Goal: Task Accomplishment & Management: Use online tool/utility

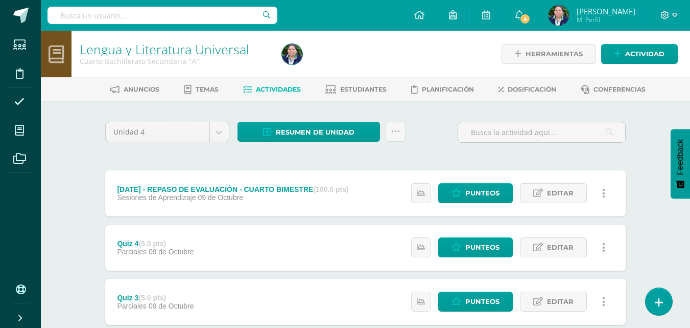
click at [266, 86] on span "Actividades" at bounding box center [278, 89] width 45 height 8
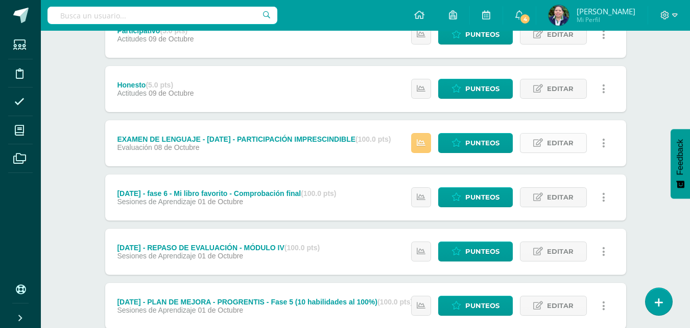
scroll to position [717, 0]
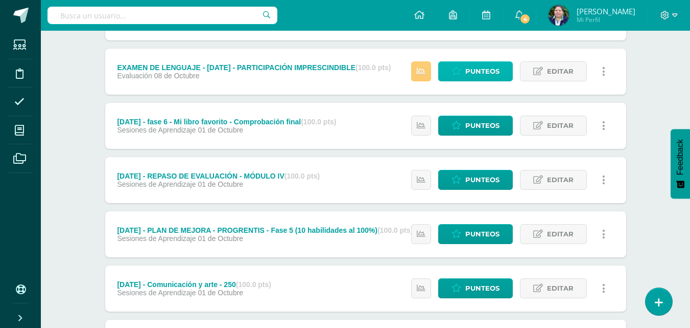
click at [486, 72] on span "Punteos" at bounding box center [482, 71] width 34 height 19
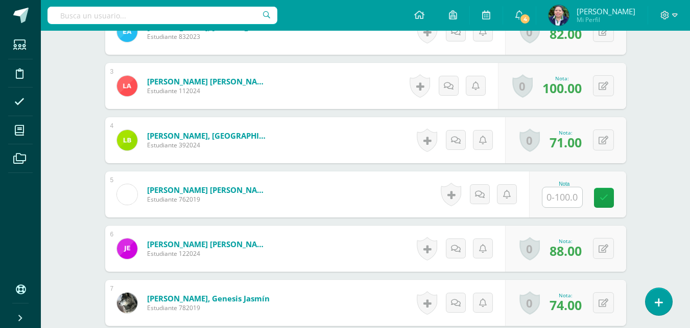
scroll to position [418, 0]
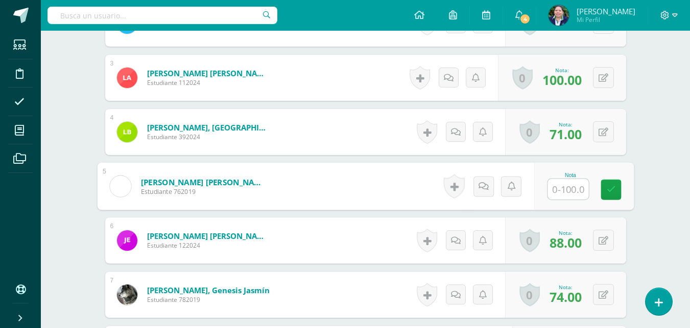
click at [556, 184] on input "text" at bounding box center [568, 189] width 41 height 20
type input "100"
click at [566, 190] on input "100" at bounding box center [568, 189] width 41 height 20
click at [561, 190] on input "100" at bounding box center [568, 189] width 41 height 20
click at [562, 189] on input "100" at bounding box center [568, 189] width 41 height 20
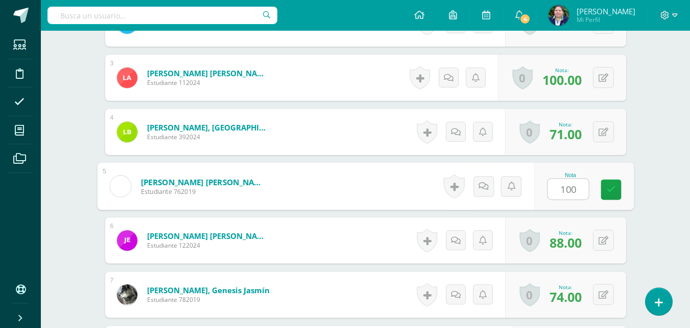
click at [565, 193] on input "100" at bounding box center [568, 189] width 41 height 20
click at [608, 187] on icon at bounding box center [611, 189] width 9 height 9
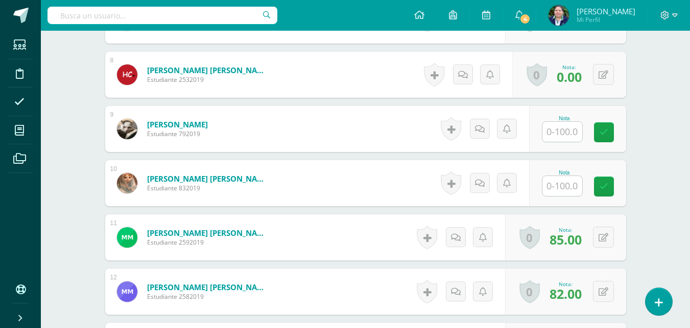
scroll to position [714, 0]
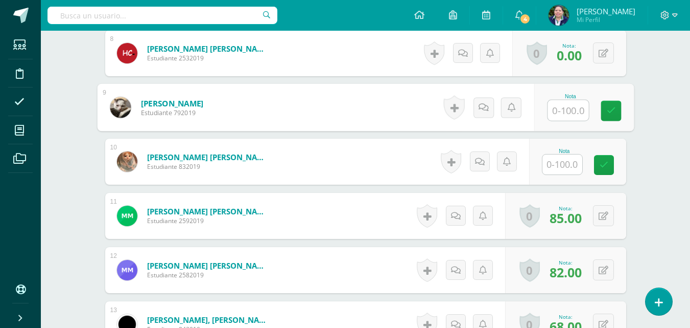
click at [560, 106] on input "text" at bounding box center [568, 110] width 41 height 20
type input "100"
click at [609, 110] on icon at bounding box center [611, 110] width 9 height 9
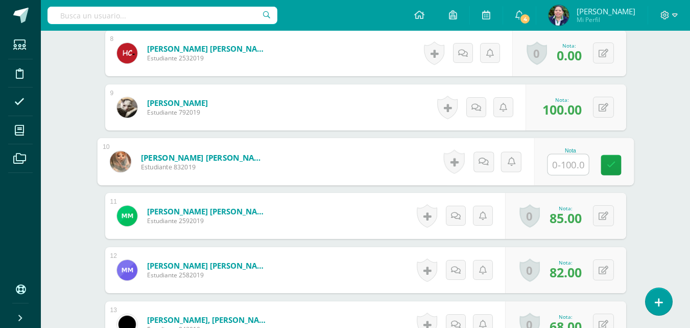
click at [561, 163] on input "text" at bounding box center [568, 164] width 41 height 20
type input "100"
click at [613, 166] on icon at bounding box center [611, 164] width 9 height 9
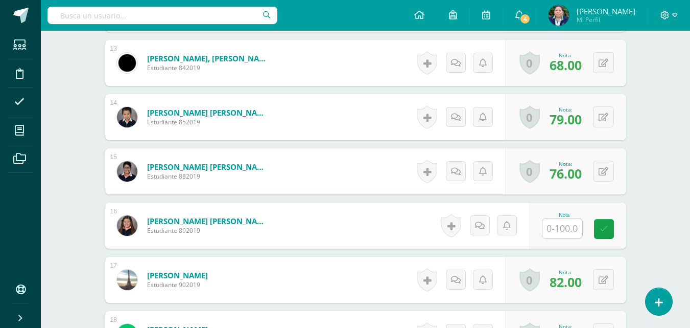
scroll to position [977, 0]
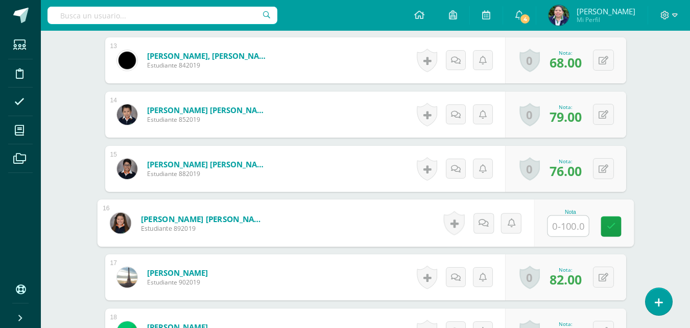
click at [558, 222] on input "text" at bounding box center [568, 226] width 41 height 20
type input "100"
click at [604, 222] on link at bounding box center [611, 226] width 20 height 20
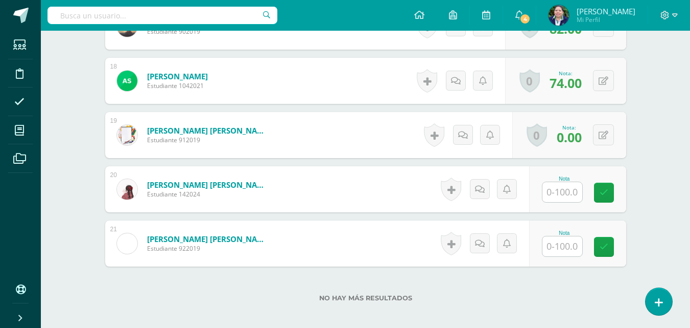
scroll to position [1230, 0]
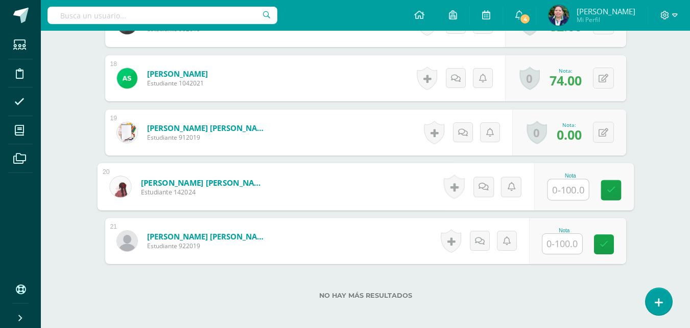
click at [558, 191] on input "text" at bounding box center [568, 189] width 41 height 20
type input "100"
click at [611, 190] on icon at bounding box center [611, 189] width 9 height 9
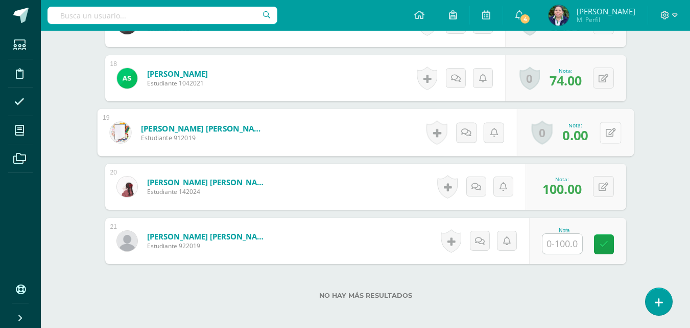
click at [600, 132] on button at bounding box center [610, 132] width 21 height 21
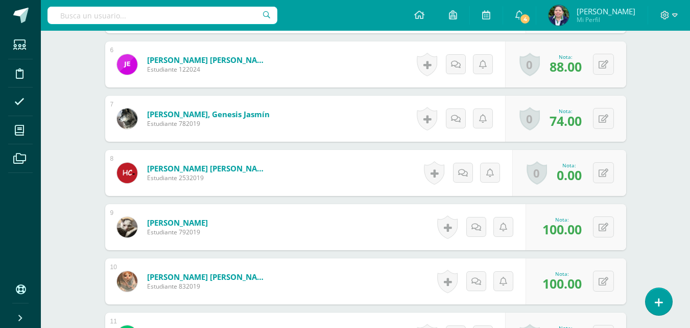
scroll to position [584, 0]
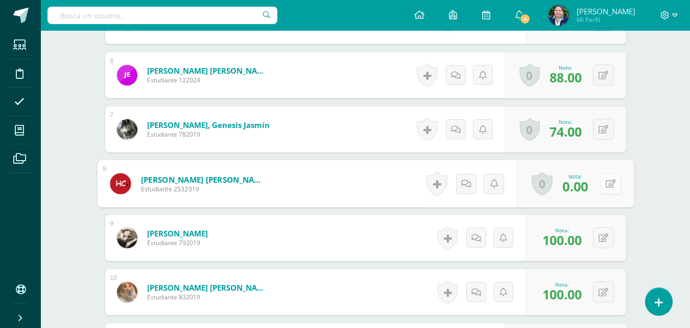
click at [597, 183] on div "0 Logros Logros obtenidos Aún no hay logros agregados Nota: 0.00" at bounding box center [575, 184] width 117 height 48
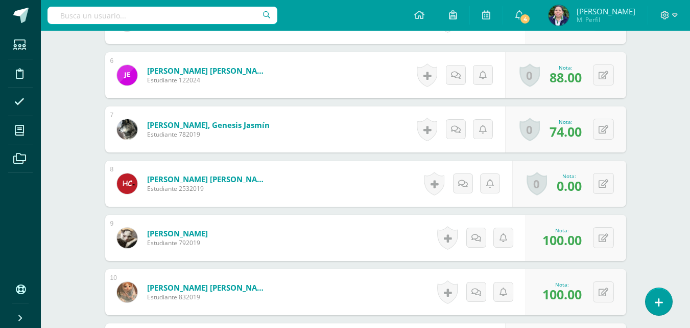
click at [589, 186] on div "0 Logros Logros obtenidos Aún no hay logros agregados Nota: 0.00" at bounding box center [570, 183] width 114 height 46
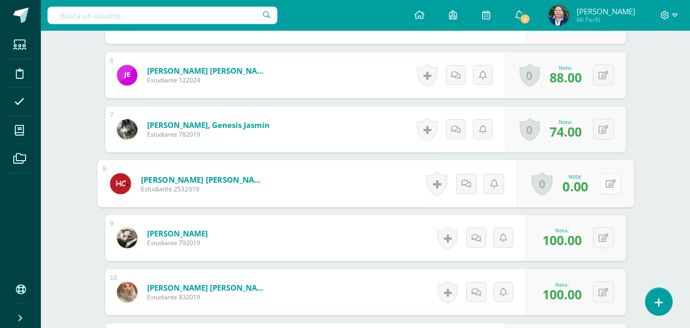
click at [603, 181] on button at bounding box center [610, 183] width 21 height 21
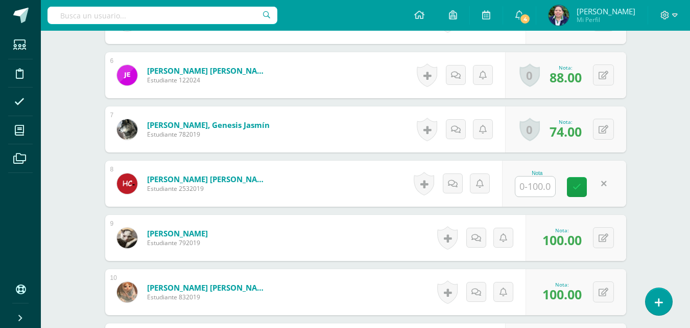
click at [675, 154] on div "Lengua y Literatura Universal Cuarto Bachillerato Secundaria "A" Herramientas D…" at bounding box center [365, 237] width 649 height 1580
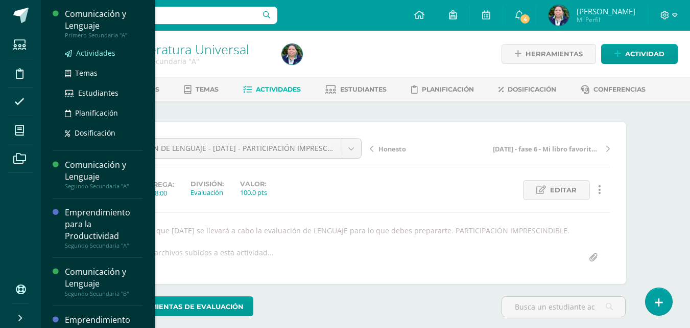
click at [88, 54] on span "Actividades" at bounding box center [95, 53] width 39 height 10
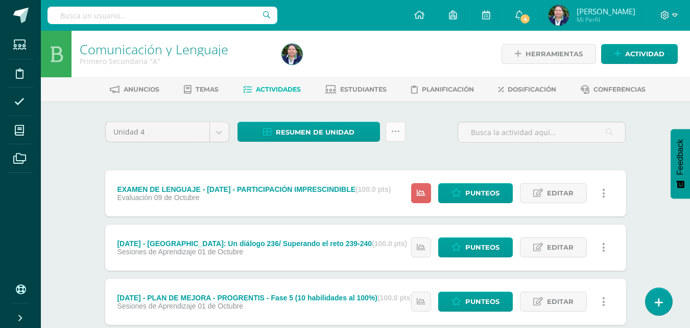
click at [394, 130] on icon at bounding box center [395, 131] width 9 height 9
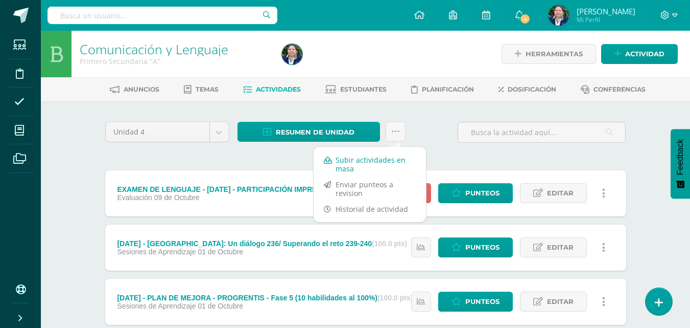
click at [370, 162] on link "Subir actividades en masa" at bounding box center [370, 164] width 112 height 25
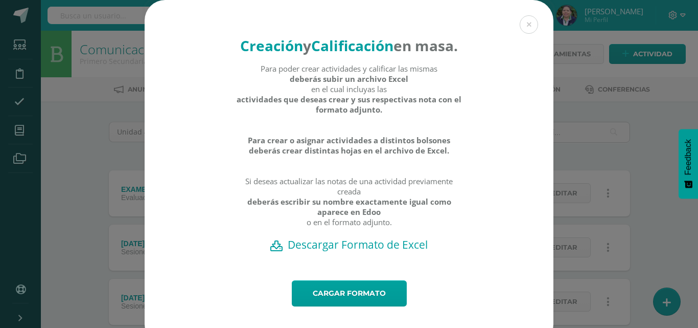
click at [361, 251] on h2 "Descargar Formato de Excel" at bounding box center [348, 244] width 373 height 14
click at [329, 306] on link "Cargar formato" at bounding box center [349, 293] width 115 height 26
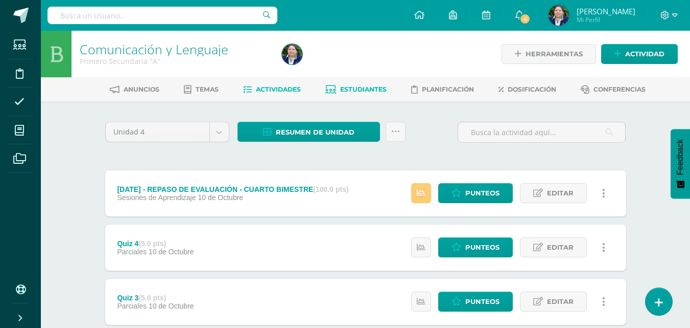
click at [369, 89] on span "Estudiantes" at bounding box center [363, 89] width 46 height 8
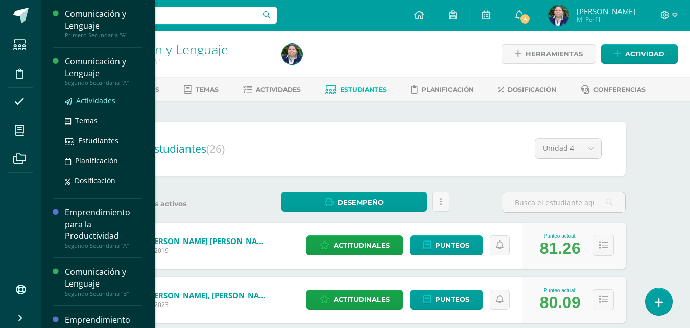
click at [88, 98] on span "Actividades" at bounding box center [95, 101] width 39 height 10
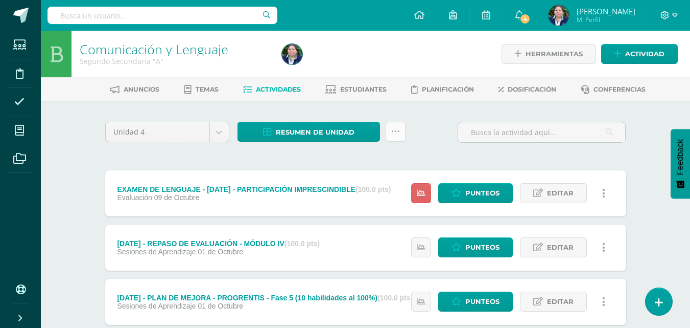
click at [395, 128] on icon at bounding box center [395, 131] width 9 height 9
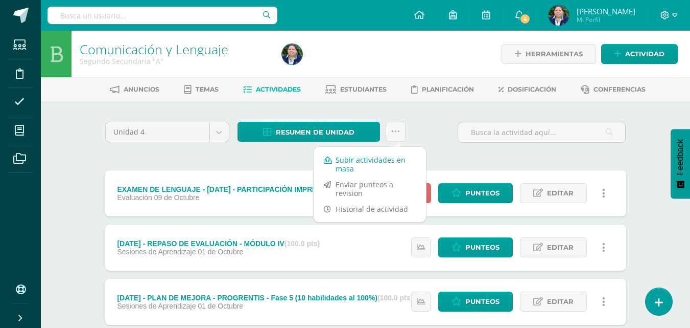
click at [365, 155] on link "Subir actividades en masa" at bounding box center [370, 164] width 112 height 25
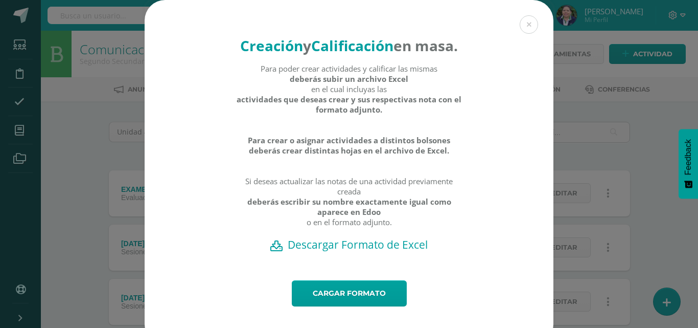
click at [321, 251] on h2 "Descargar Formato de Excel" at bounding box center [348, 244] width 373 height 14
click at [347, 306] on link "Cargar formato" at bounding box center [349, 293] width 115 height 26
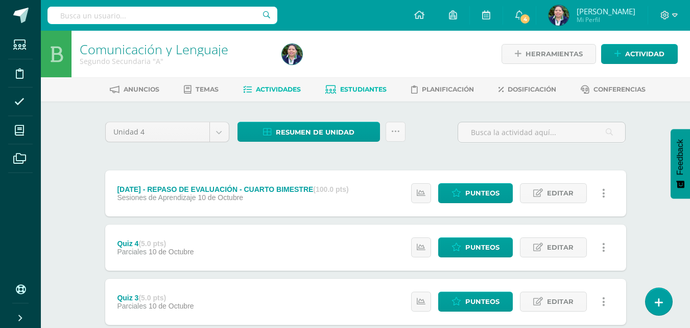
click at [357, 84] on link "Estudiantes" at bounding box center [355, 89] width 61 height 16
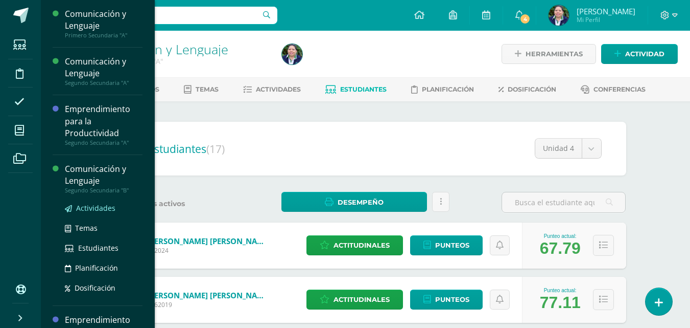
click at [99, 205] on span "Actividades" at bounding box center [95, 208] width 39 height 10
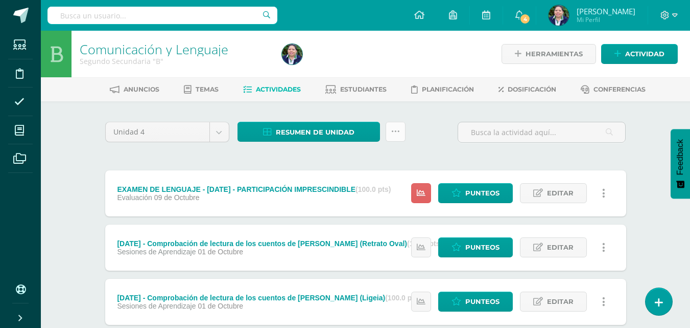
click at [397, 131] on icon at bounding box center [395, 131] width 9 height 9
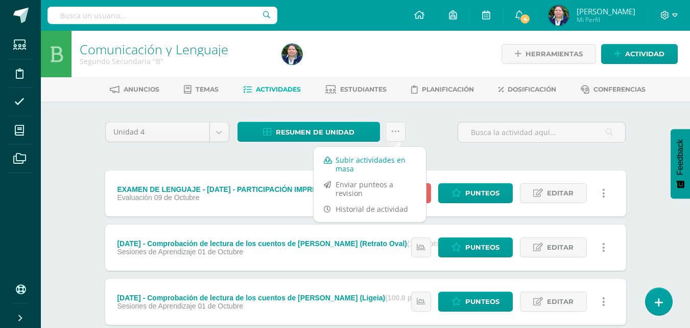
click at [368, 162] on link "Subir actividades en masa" at bounding box center [370, 164] width 112 height 25
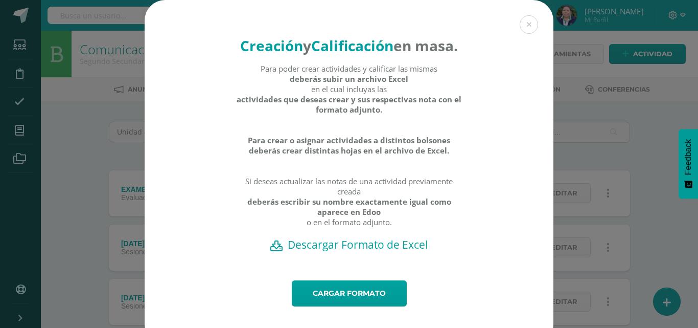
click at [352, 251] on h2 "Descargar Formato de Excel" at bounding box center [348, 244] width 373 height 14
click at [327, 306] on link "Cargar formato" at bounding box center [349, 293] width 115 height 26
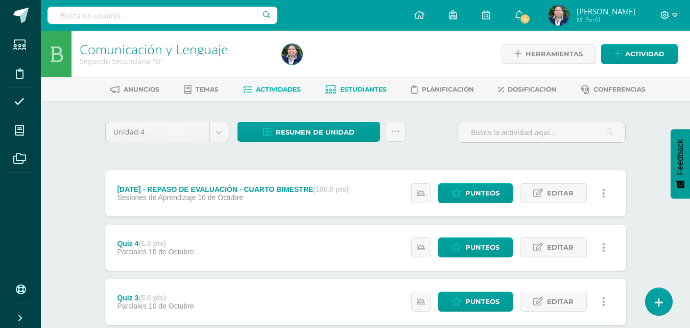
click at [359, 85] on span "Estudiantes" at bounding box center [363, 89] width 46 height 8
